Goal: Information Seeking & Learning: Check status

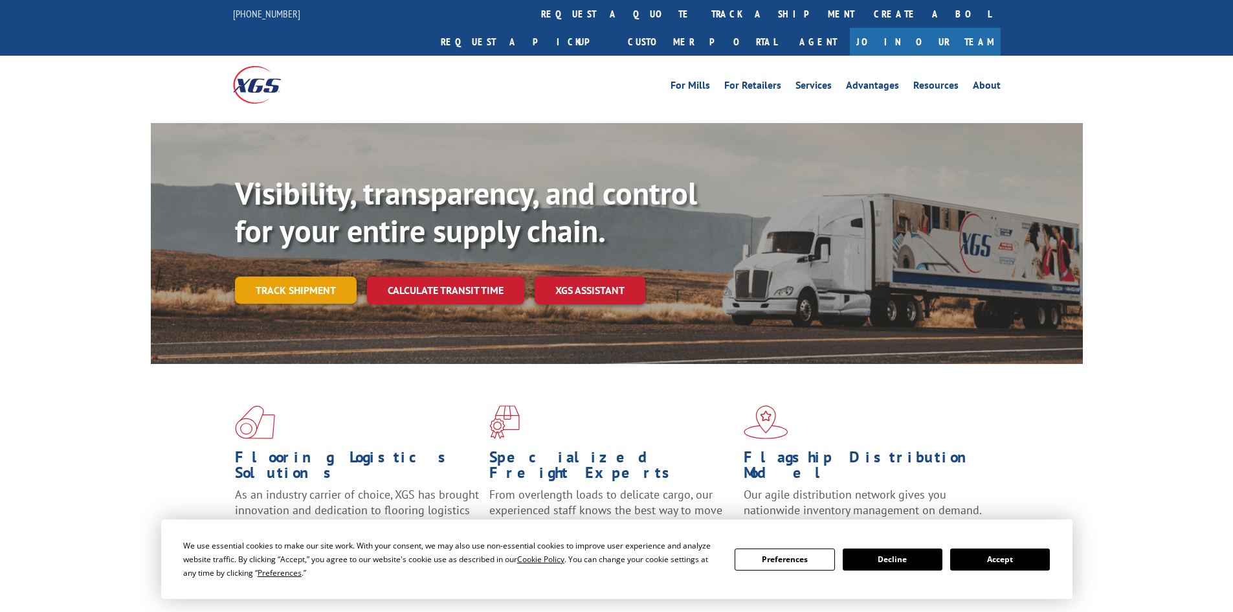
click at [281, 276] on link "Track shipment" at bounding box center [296, 289] width 122 height 27
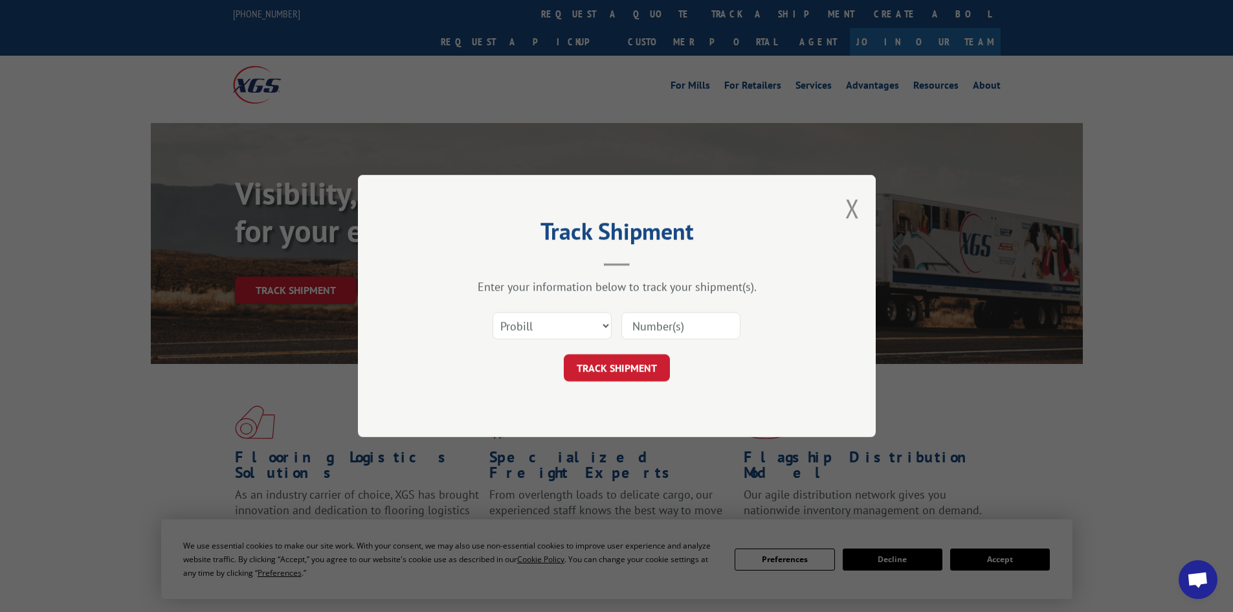
click at [639, 324] on input at bounding box center [680, 325] width 119 height 27
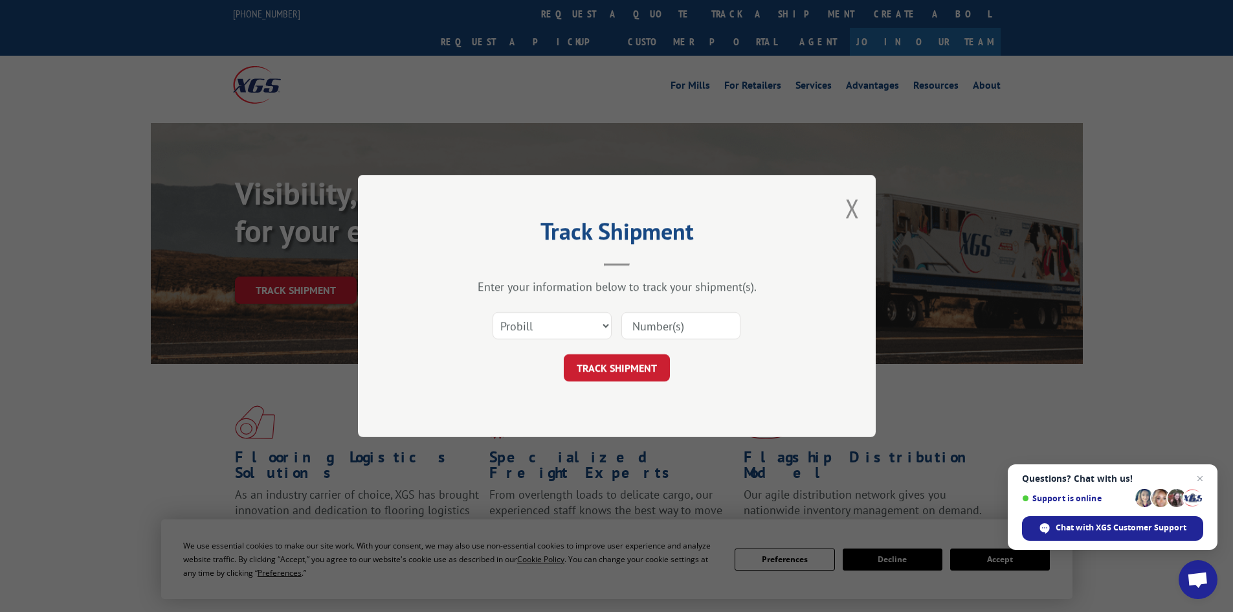
paste input "17233097"
type input "17233097"
click at [648, 365] on button "TRACK SHIPMENT" at bounding box center [617, 367] width 106 height 27
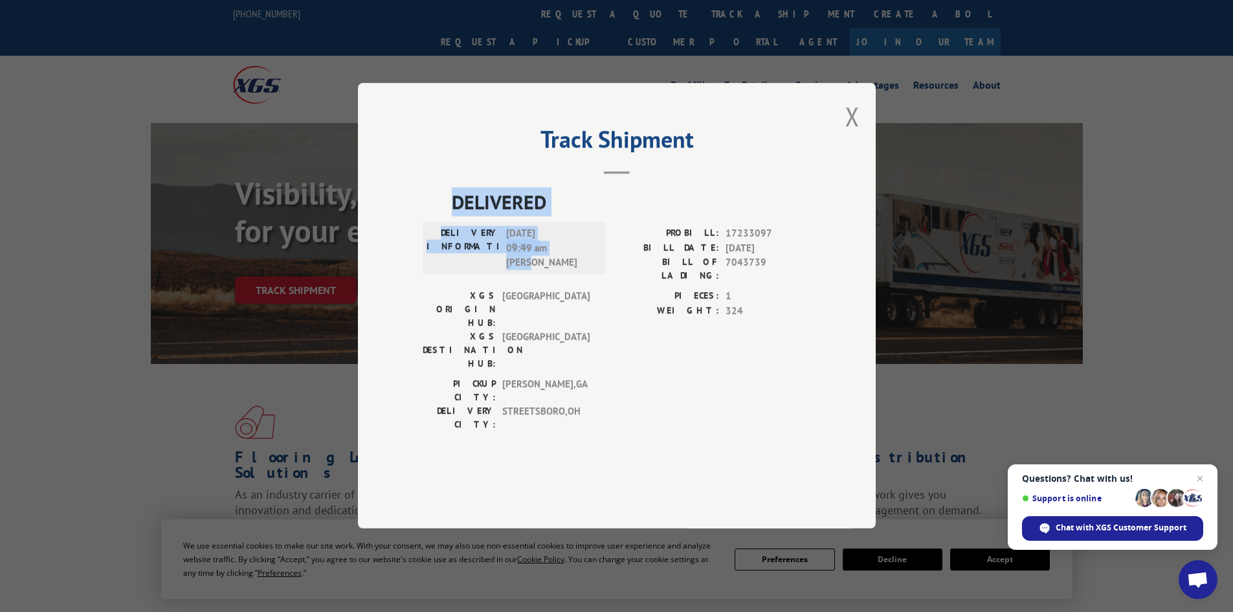
drag, startPoint x: 452, startPoint y: 242, endPoint x: 566, endPoint y: 305, distance: 130.9
click at [566, 305] on div "DELIVERED DELIVERY INFORMATION: [DATE] 09:49 am [PERSON_NAME]: 17233097 BILL DA…" at bounding box center [617, 313] width 388 height 250
copy div "DELIVERED DELIVERY INFORMATION: [DATE] 09:49 am [PERSON_NAME]"
